Goal: Information Seeking & Learning: Learn about a topic

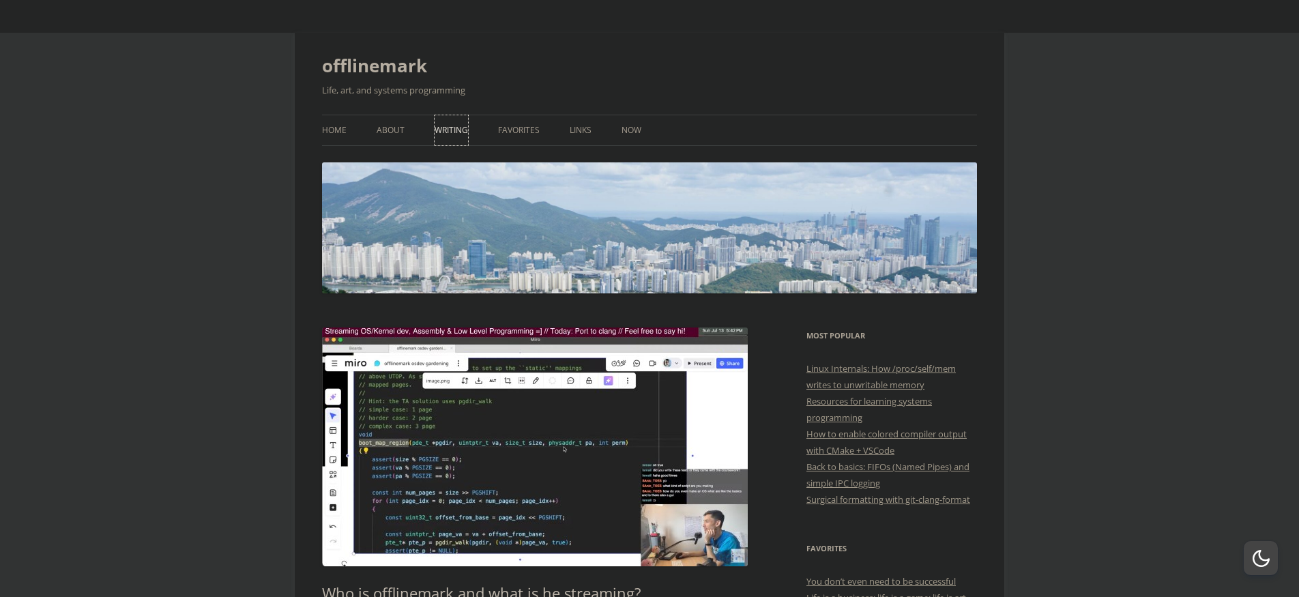
click at [437, 135] on link "Writing" at bounding box center [451, 130] width 33 height 30
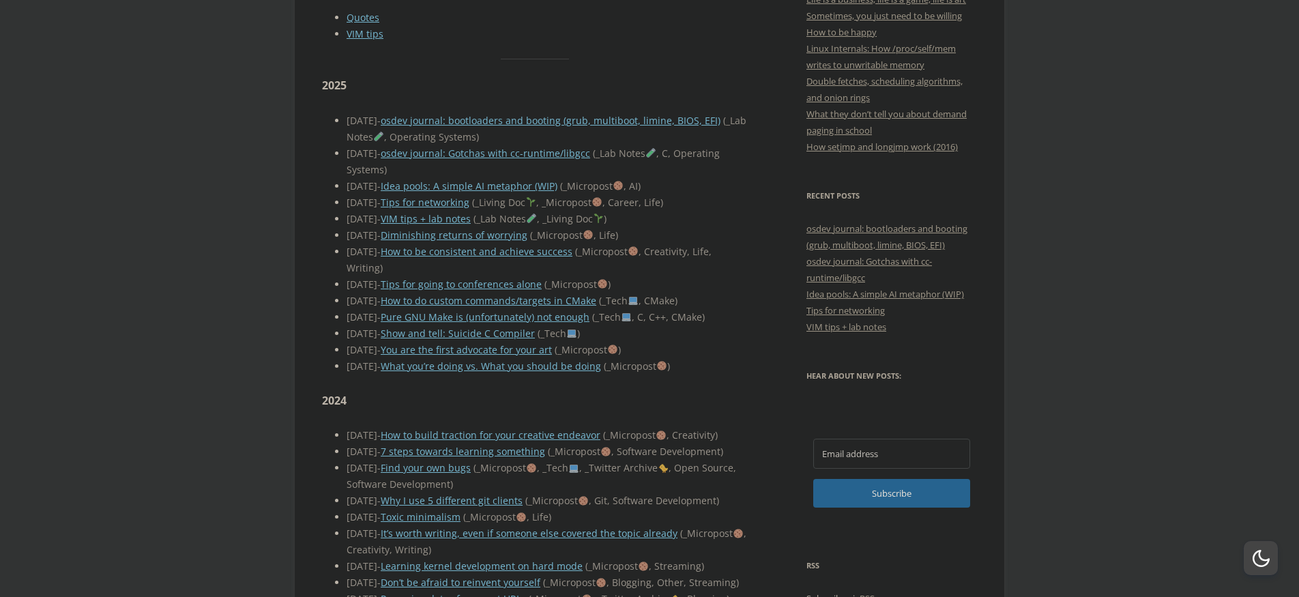
scroll to position [567, 0]
click at [529, 113] on link "osdev journal: bootloaders and booting (grub, multiboot, limine, BIOS, EFI)" at bounding box center [551, 119] width 340 height 13
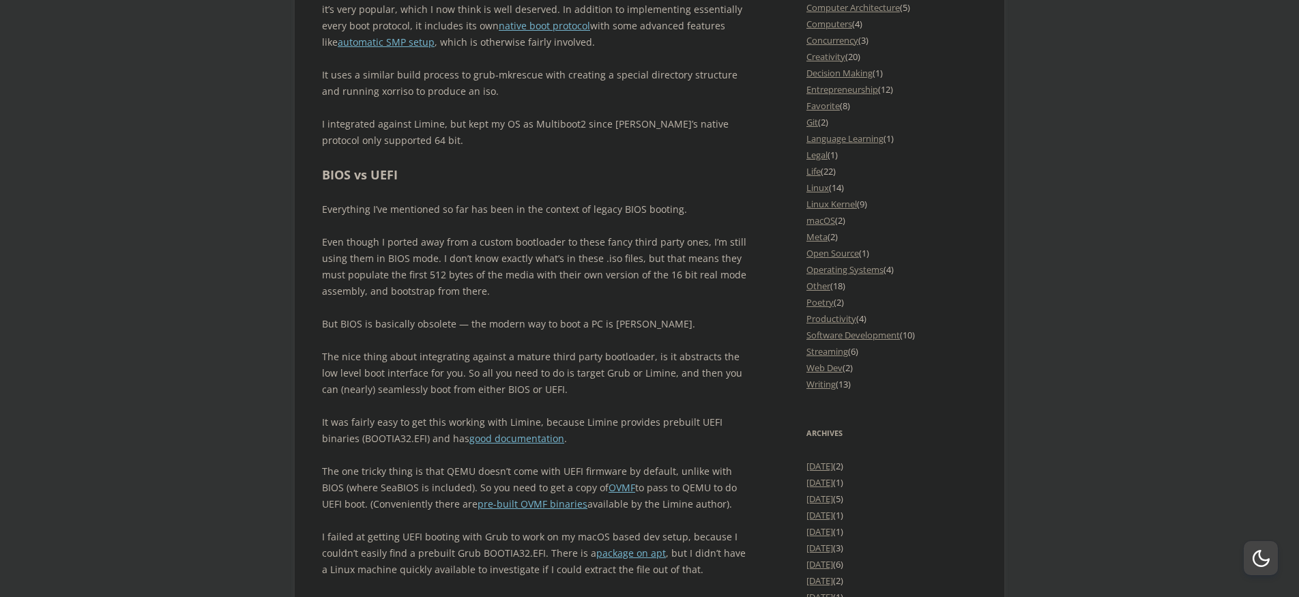
scroll to position [1467, 0]
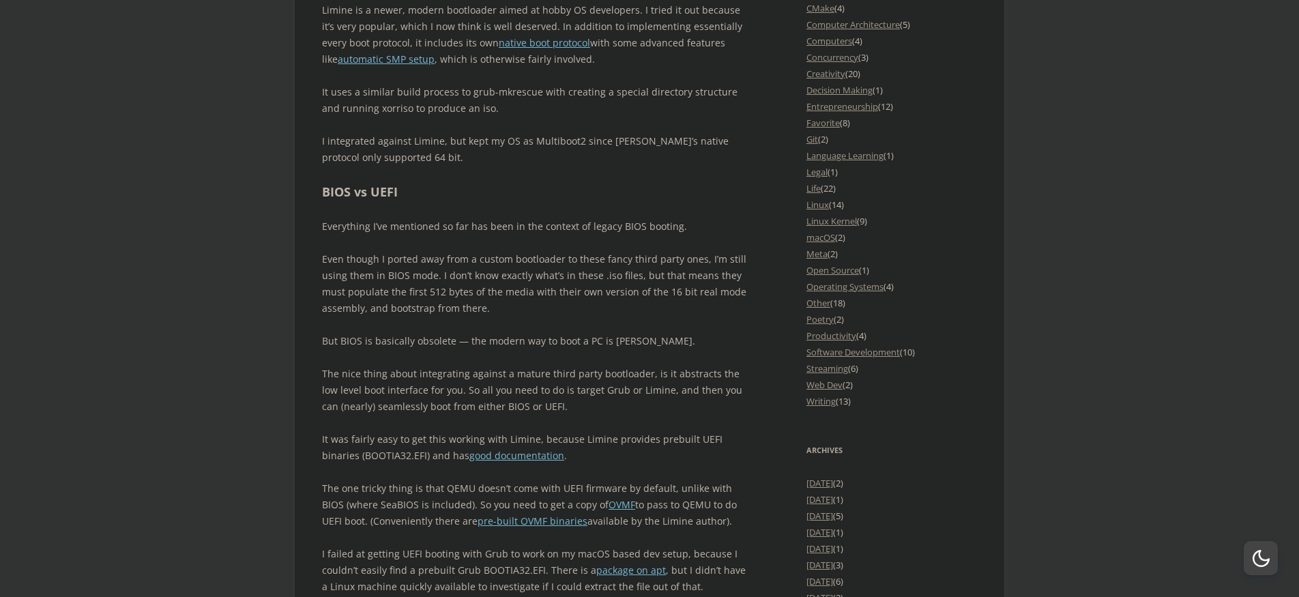
click at [579, 366] on p "The nice thing about integrating against a mature third party bootloader, is it…" at bounding box center [535, 390] width 426 height 49
